Goal: Communication & Community: Participate in discussion

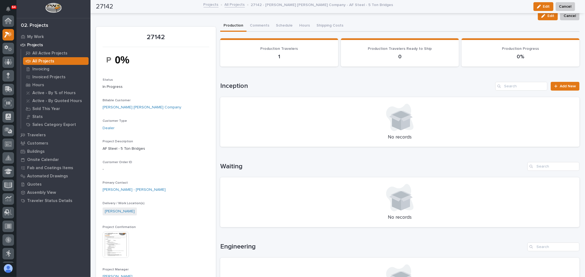
scroll to position [14, 0]
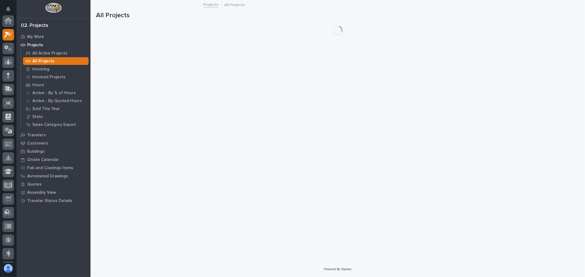
scroll to position [15, 0]
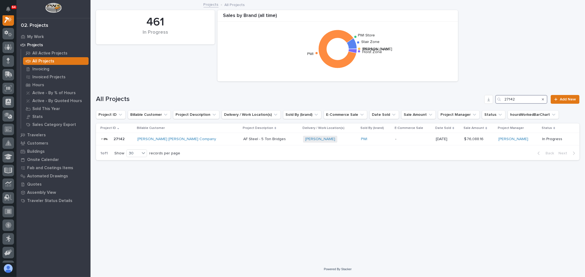
click at [523, 97] on input "27142" at bounding box center [521, 99] width 52 height 9
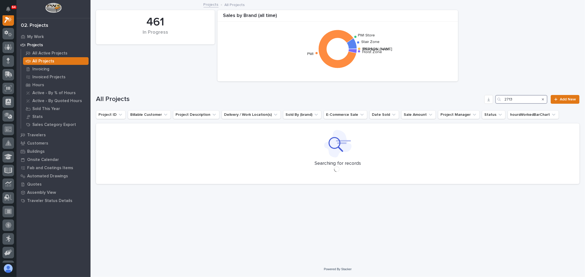
scroll to position [14, 0]
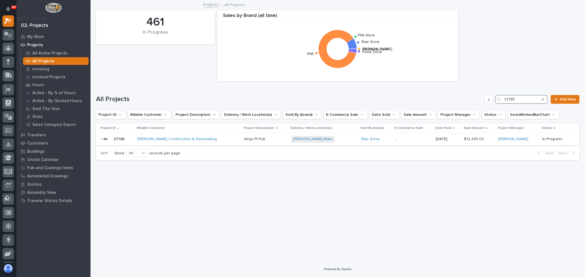
type input "27138"
click at [415, 139] on p "-" at bounding box center [413, 139] width 36 height 5
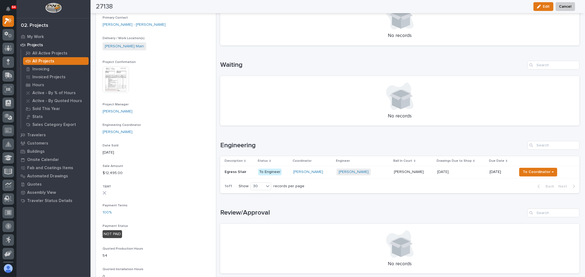
scroll to position [183, 0]
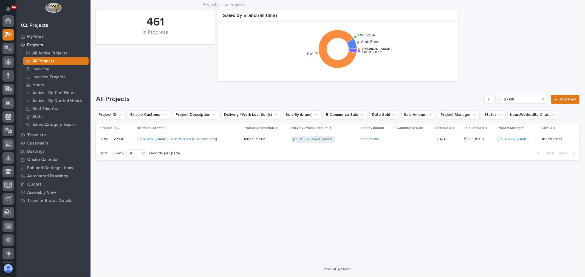
scroll to position [15, 0]
click at [522, 98] on input "27138" at bounding box center [521, 99] width 52 height 9
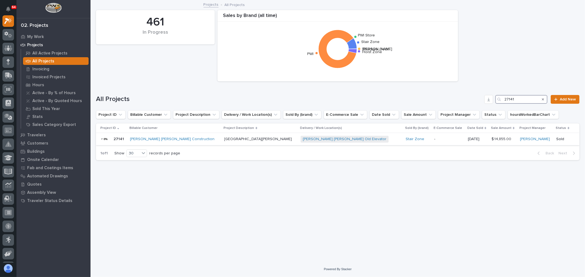
type input "27141"
click at [434, 143] on div "-" at bounding box center [448, 139] width 29 height 9
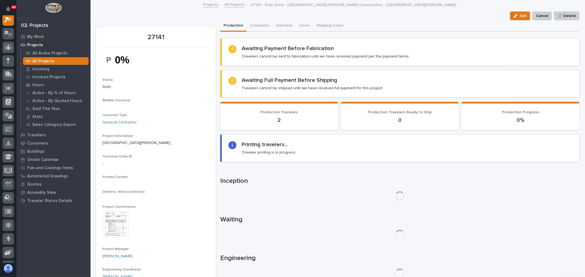
scroll to position [14, 0]
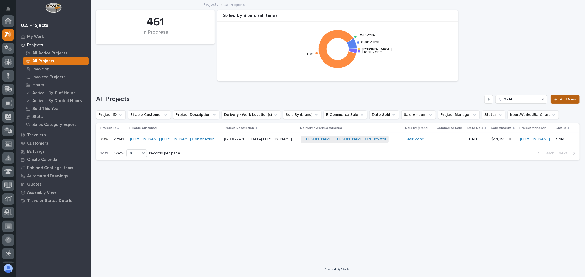
scroll to position [15, 0]
click at [526, 99] on input "27141" at bounding box center [521, 99] width 52 height 9
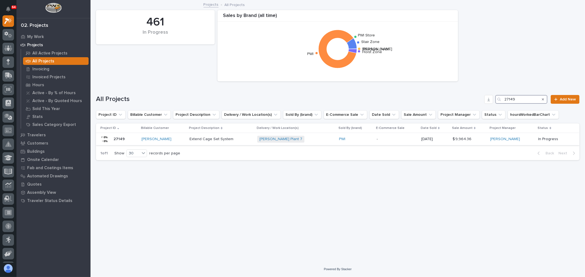
type input "27149"
click at [354, 140] on div "PWI" at bounding box center [355, 139] width 33 height 5
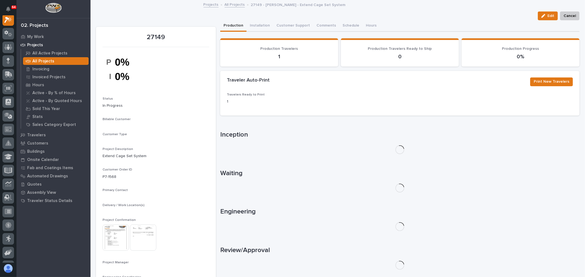
scroll to position [14, 0]
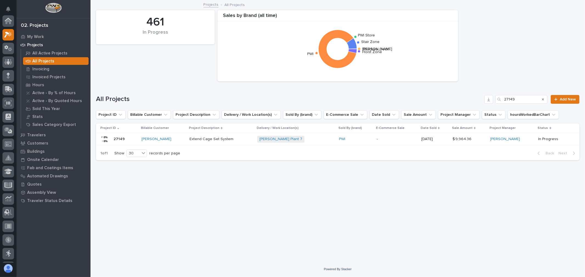
scroll to position [15, 0]
click at [517, 99] on input "27149" at bounding box center [521, 99] width 52 height 9
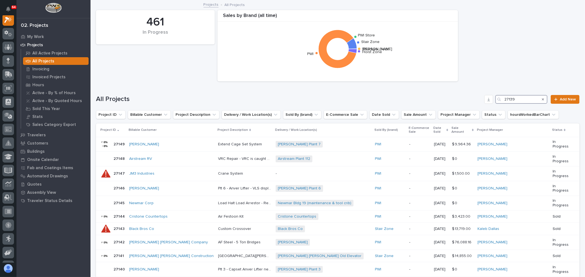
scroll to position [14, 0]
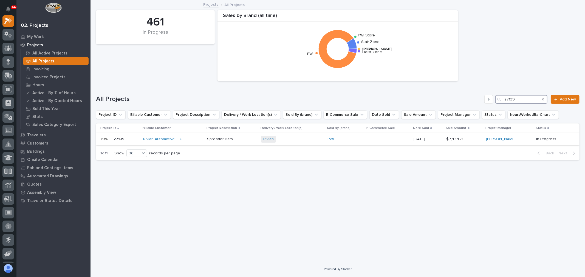
type input "27139"
click at [381, 136] on div "-" at bounding box center [388, 139] width 42 height 6
click at [523, 99] on input "27139" at bounding box center [521, 99] width 52 height 9
type input "2"
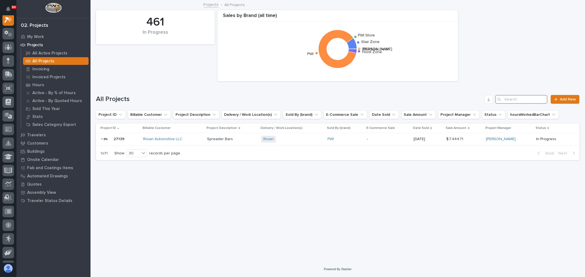
scroll to position [14, 0]
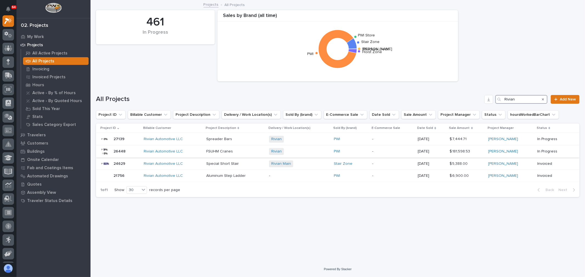
type input "Rivian"
click at [351, 153] on div "PWI" at bounding box center [351, 151] width 34 height 5
drag, startPoint x: 521, startPoint y: 101, endPoint x: 502, endPoint y: 96, distance: 19.5
click at [502, 96] on div "Rivian" at bounding box center [521, 99] width 52 height 9
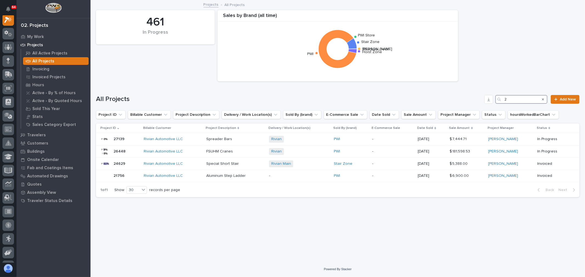
scroll to position [14, 0]
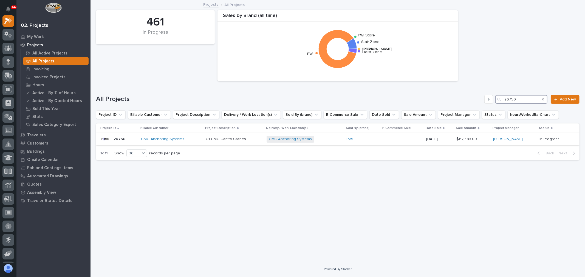
type input "26750"
click at [366, 140] on div "PWI" at bounding box center [362, 139] width 32 height 5
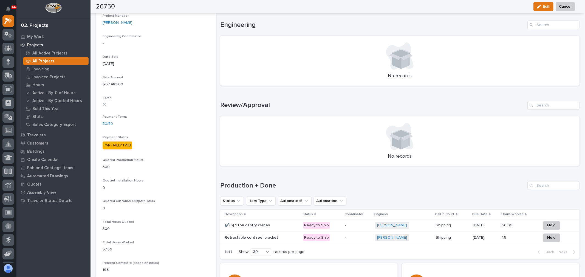
scroll to position [304, 0]
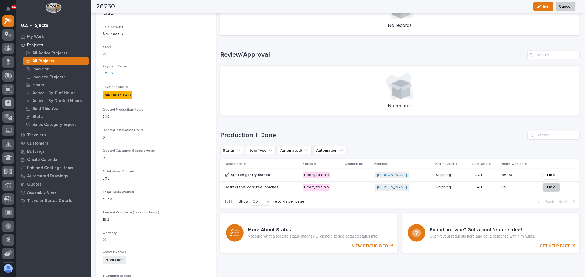
click at [547, 176] on span "Hold" at bounding box center [551, 175] width 8 height 7
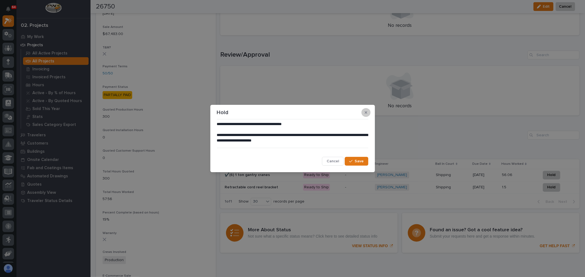
click at [367, 112] on button "button" at bounding box center [365, 112] width 9 height 9
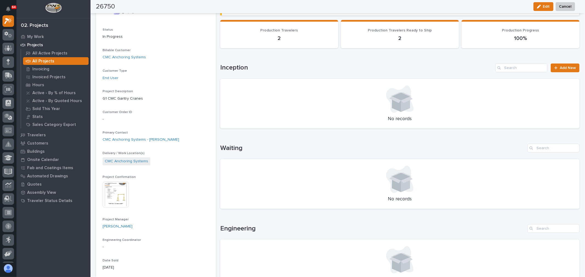
scroll to position [0, 0]
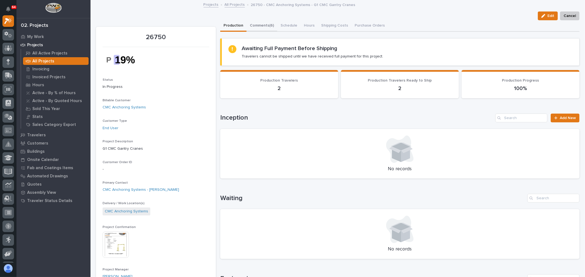
click at [264, 24] on button "Comments (6)" at bounding box center [261, 26] width 31 height 12
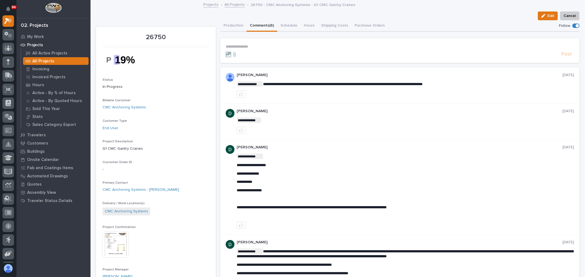
click at [238, 45] on p "**********" at bounding box center [400, 46] width 348 height 5
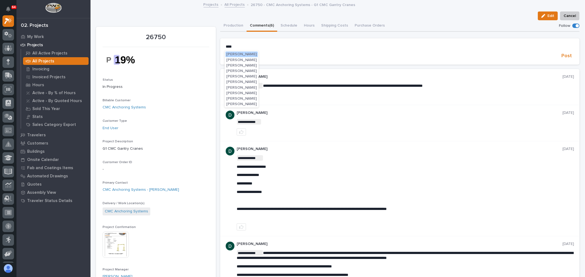
click at [241, 98] on span "[PERSON_NAME]" at bounding box center [241, 99] width 31 height 4
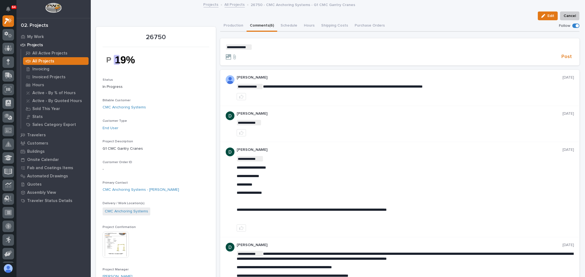
click at [268, 48] on p "**********" at bounding box center [400, 46] width 348 height 5
click at [271, 76] on span "[PERSON_NAME]" at bounding box center [267, 77] width 31 height 4
click at [290, 47] on p "**********" at bounding box center [400, 46] width 348 height 5
click at [563, 58] on span "Post" at bounding box center [566, 57] width 10 height 6
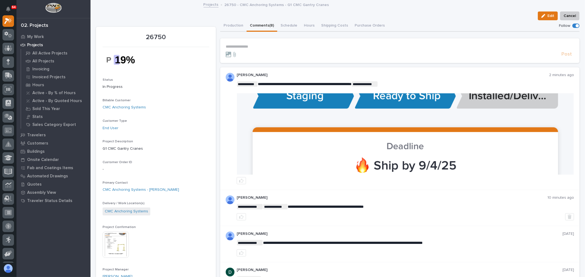
click at [235, 45] on p "**********" at bounding box center [400, 46] width 348 height 5
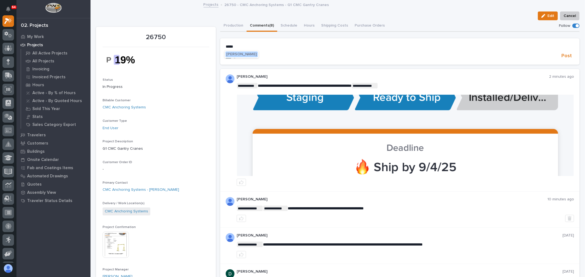
click at [236, 54] on span "[PERSON_NAME]" at bounding box center [241, 54] width 31 height 4
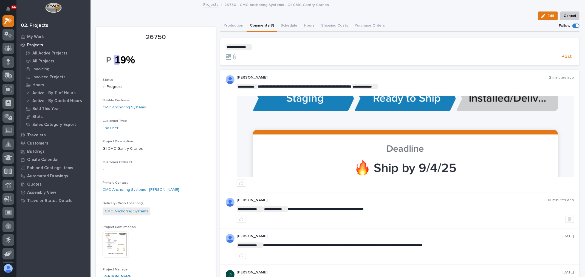
click at [265, 47] on p "**********" at bounding box center [400, 46] width 348 height 5
click at [270, 77] on span "[PERSON_NAME]" at bounding box center [267, 77] width 31 height 4
click at [292, 45] on p "**********" at bounding box center [400, 46] width 348 height 5
click at [561, 56] on span "Post" at bounding box center [566, 57] width 10 height 6
